Goal: Complete application form

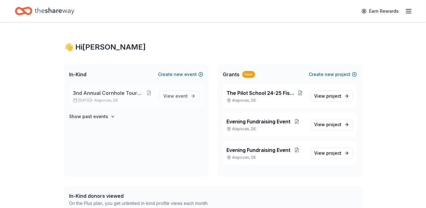
click at [137, 99] on p "[DATE] • Alapocas, DE" at bounding box center [113, 100] width 81 height 5
click at [133, 94] on span "3nd Annual Cornhole Tournament" at bounding box center [108, 92] width 71 height 7
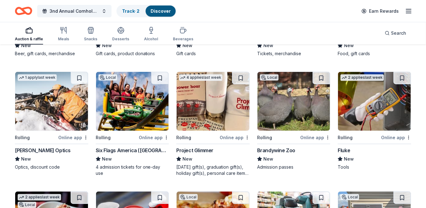
scroll to position [1945, 0]
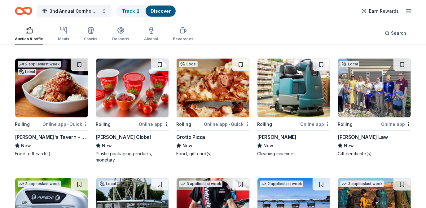
scroll to position [2065, 0]
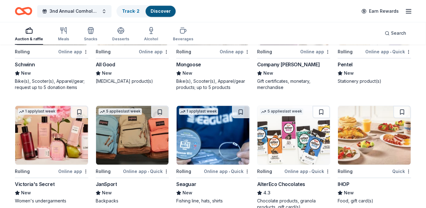
scroll to position [2536, 0]
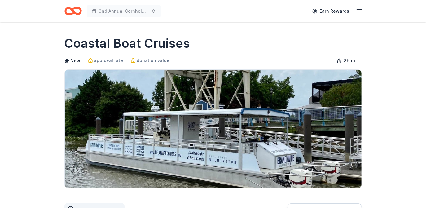
drag, startPoint x: 188, startPoint y: 39, endPoint x: 31, endPoint y: 41, distance: 156.6
drag, startPoint x: 63, startPoint y: 40, endPoint x: 174, endPoint y: 40, distance: 111.4
drag, startPoint x: 188, startPoint y: 40, endPoint x: 96, endPoint y: 44, distance: 91.7
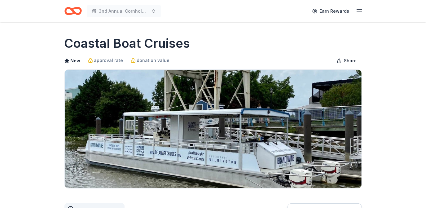
click at [99, 44] on h1 "Coastal Boat Cruises" at bounding box center [127, 43] width 126 height 17
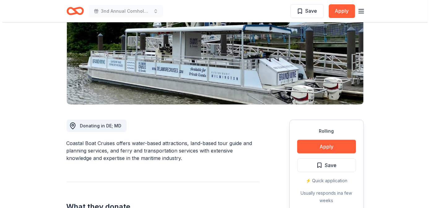
scroll to position [84, 0]
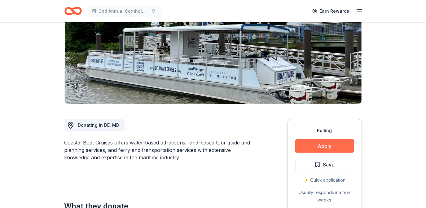
click at [309, 145] on button "Apply" at bounding box center [324, 146] width 59 height 14
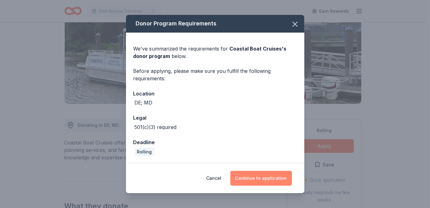
click at [272, 182] on button "Continue to application" at bounding box center [261, 178] width 62 height 15
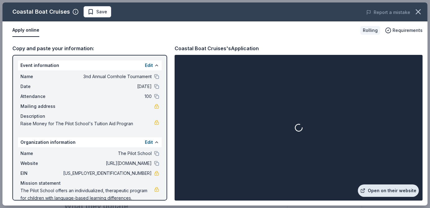
click at [387, 187] on link "Open on their website" at bounding box center [388, 190] width 61 height 12
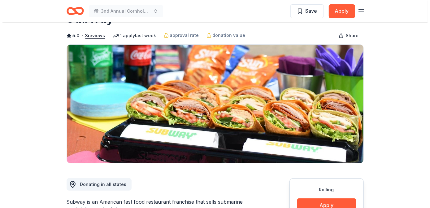
scroll to position [112, 0]
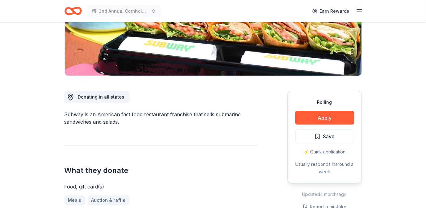
click at [316, 109] on div "Rolling Apply Save ⚡️ Quick application Usually responds in around a week" at bounding box center [324, 137] width 74 height 92
click at [314, 119] on button "Apply" at bounding box center [324, 118] width 59 height 14
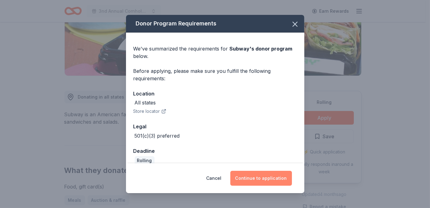
click at [252, 179] on button "Continue to application" at bounding box center [261, 178] width 62 height 15
